Goal: Browse casually: Explore the website without a specific task or goal

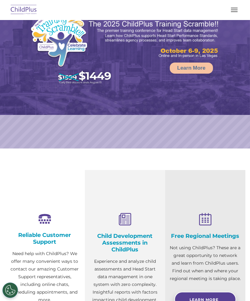
select select "MEDIUM"
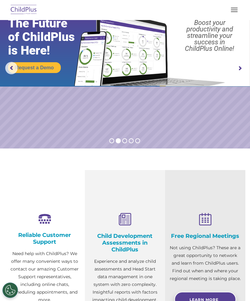
click at [17, 14] on img at bounding box center [23, 10] width 29 height 14
click at [18, 15] on img at bounding box center [23, 10] width 29 height 14
click at [21, 14] on img at bounding box center [23, 10] width 29 height 14
click at [23, 12] on img at bounding box center [23, 10] width 29 height 14
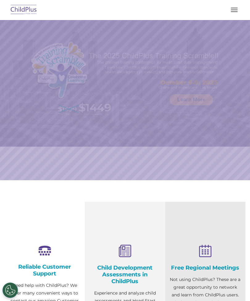
select select "MEDIUM"
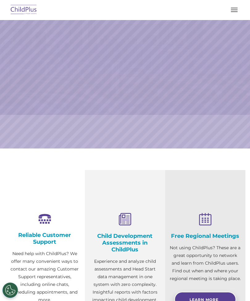
select select "MEDIUM"
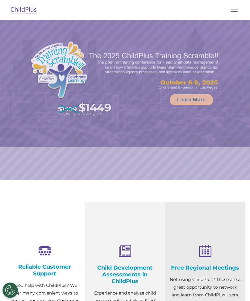
scroll to position [85, 0]
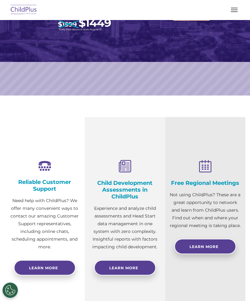
select select "MEDIUM"
click at [233, 13] on button "button" at bounding box center [234, 10] width 13 height 10
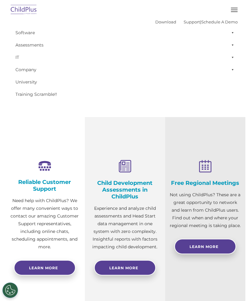
click at [234, 11] on span "button" at bounding box center [234, 11] width 7 height 1
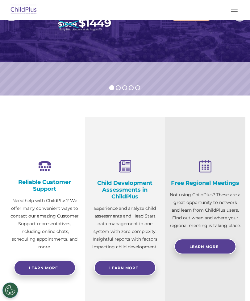
click at [132, 299] on div "Child Development Assessments in ChildPlus Experience and analyze child assessm…" at bounding box center [125, 211] width 80 height 189
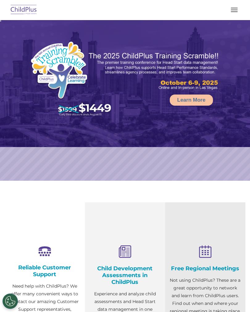
select select "MEDIUM"
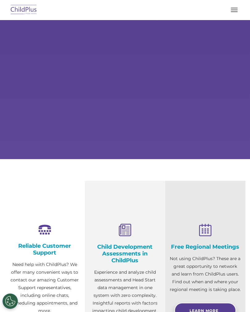
scroll to position [22, 0]
select select "MEDIUM"
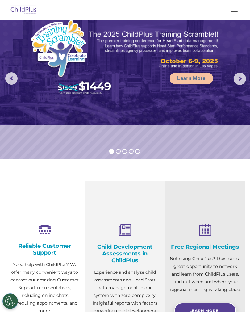
click at [233, 11] on button "button" at bounding box center [234, 10] width 13 height 10
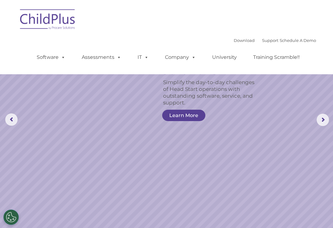
scroll to position [0, 0]
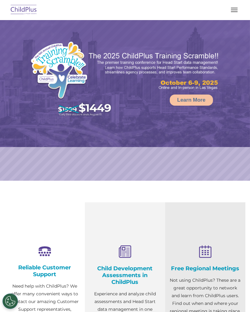
select select "MEDIUM"
